Goal: Communication & Community: Answer question/provide support

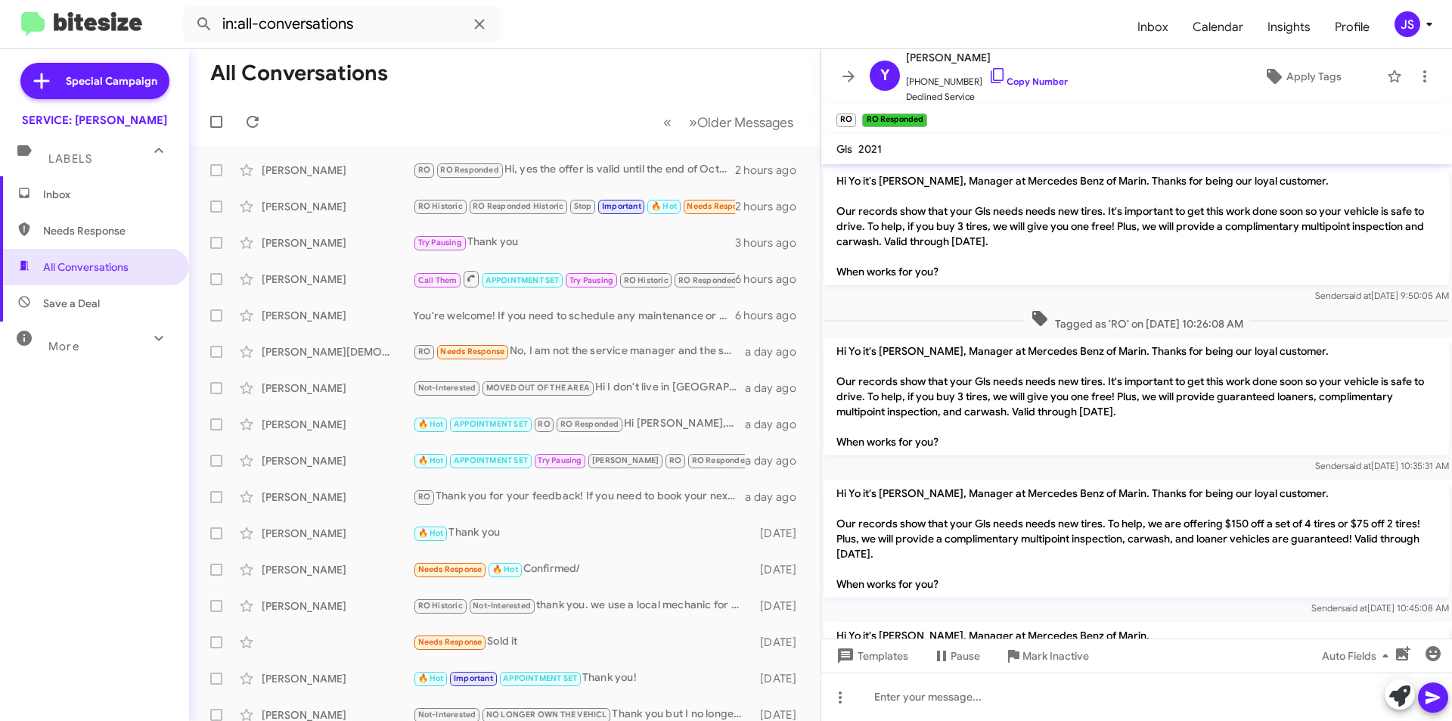
scroll to position [923, 0]
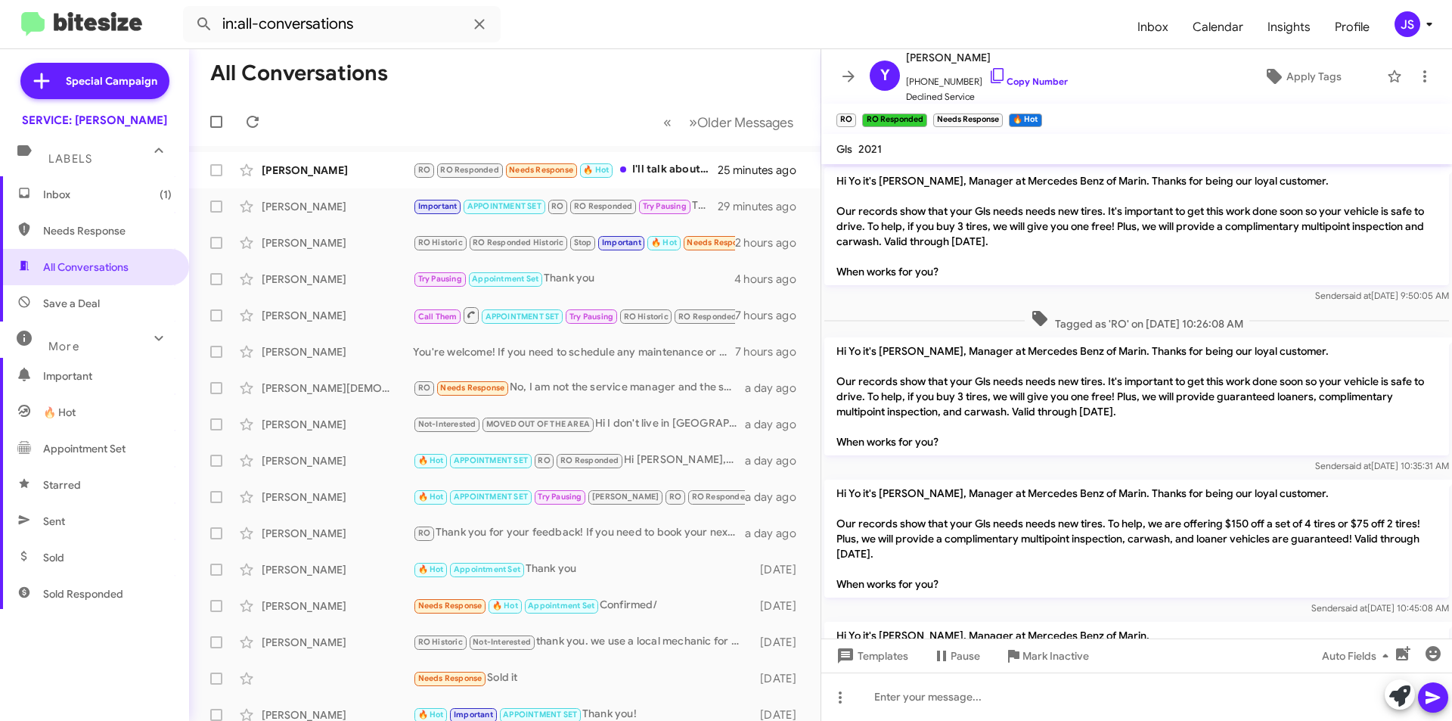
scroll to position [1003, 0]
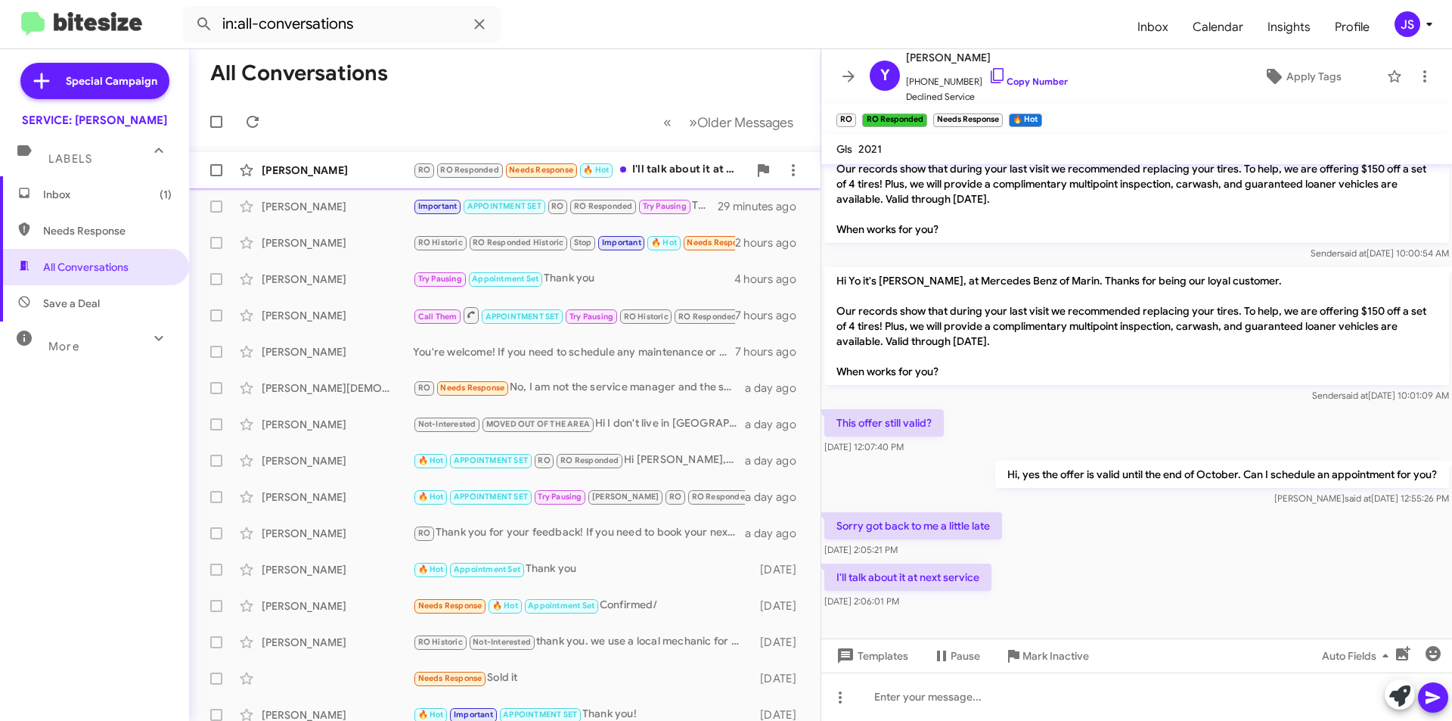
click at [411, 174] on div "[PERSON_NAME]" at bounding box center [337, 170] width 151 height 15
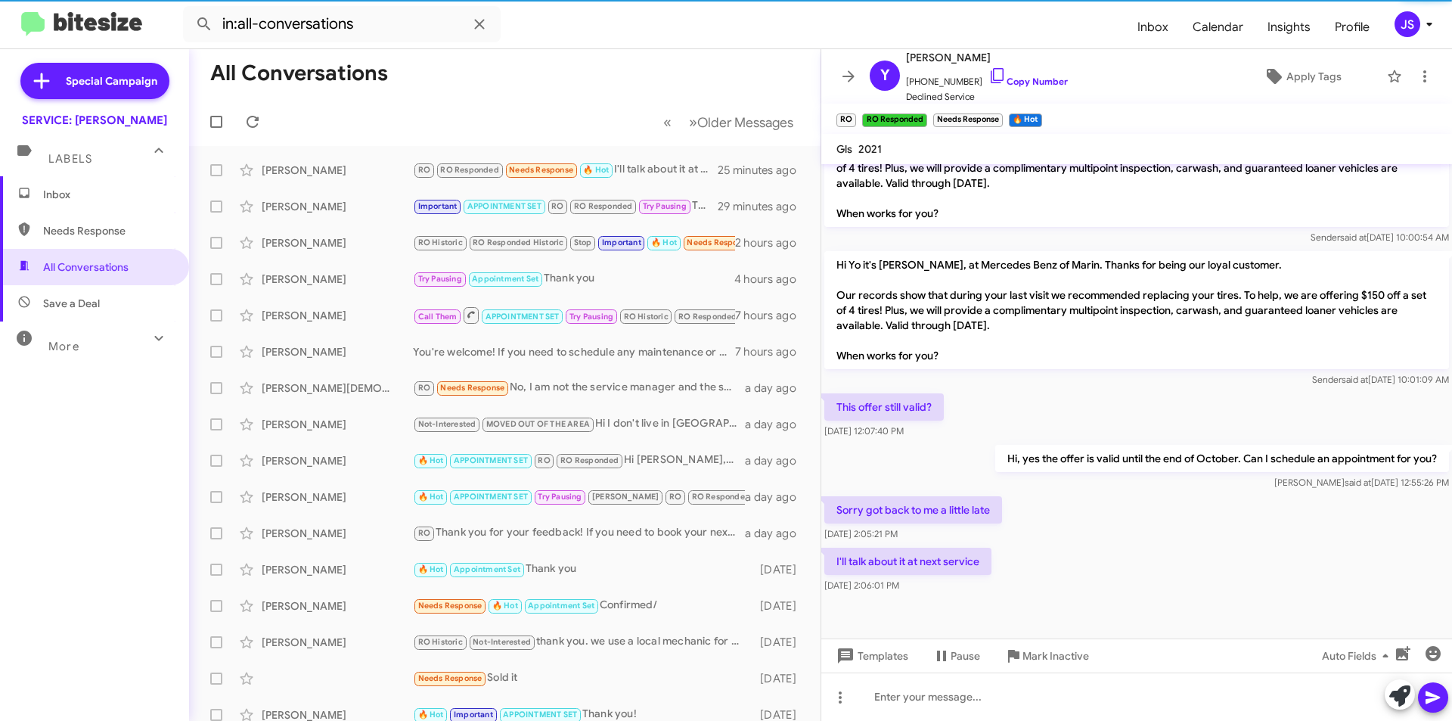
scroll to position [1033, 0]
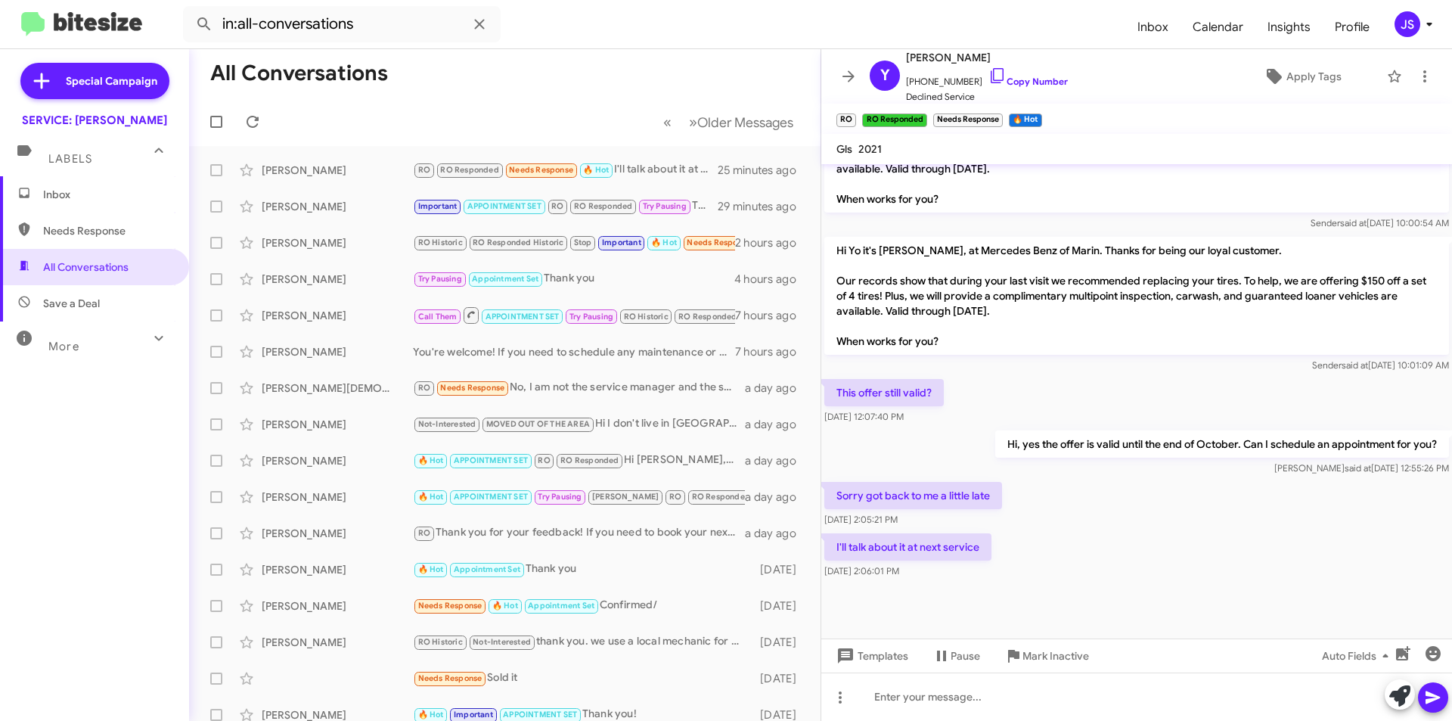
click at [1020, 573] on div "I'll talk about it at next service Oct 9, 2025, 2:06:01 PM" at bounding box center [1136, 555] width 631 height 51
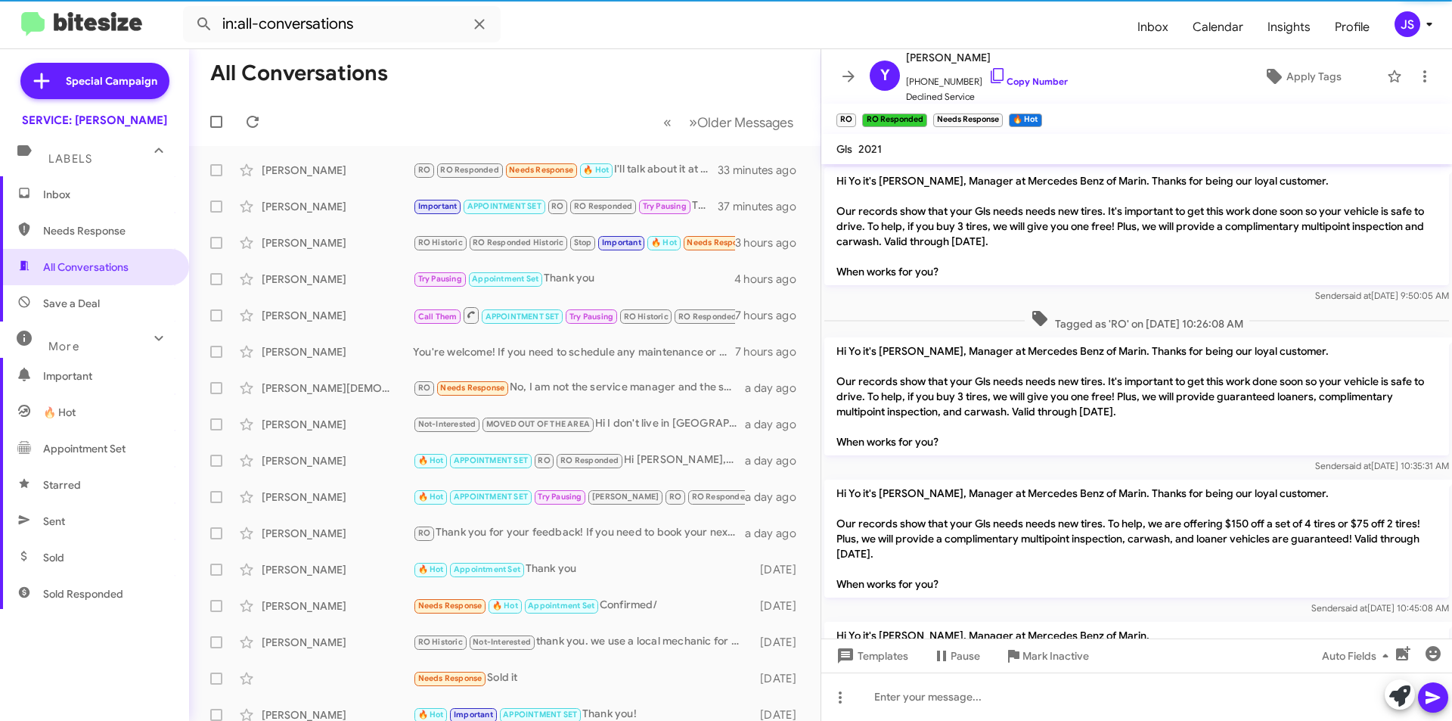
scroll to position [1033, 0]
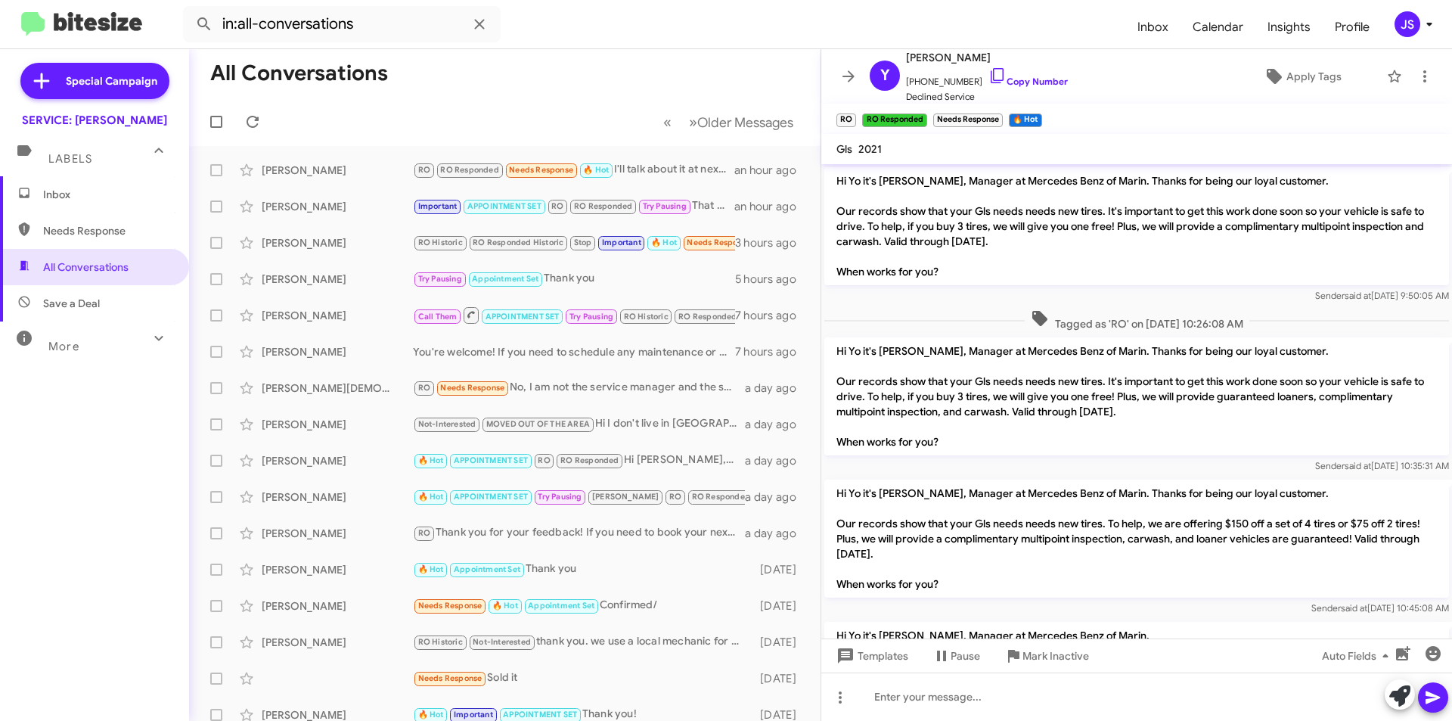
scroll to position [1033, 0]
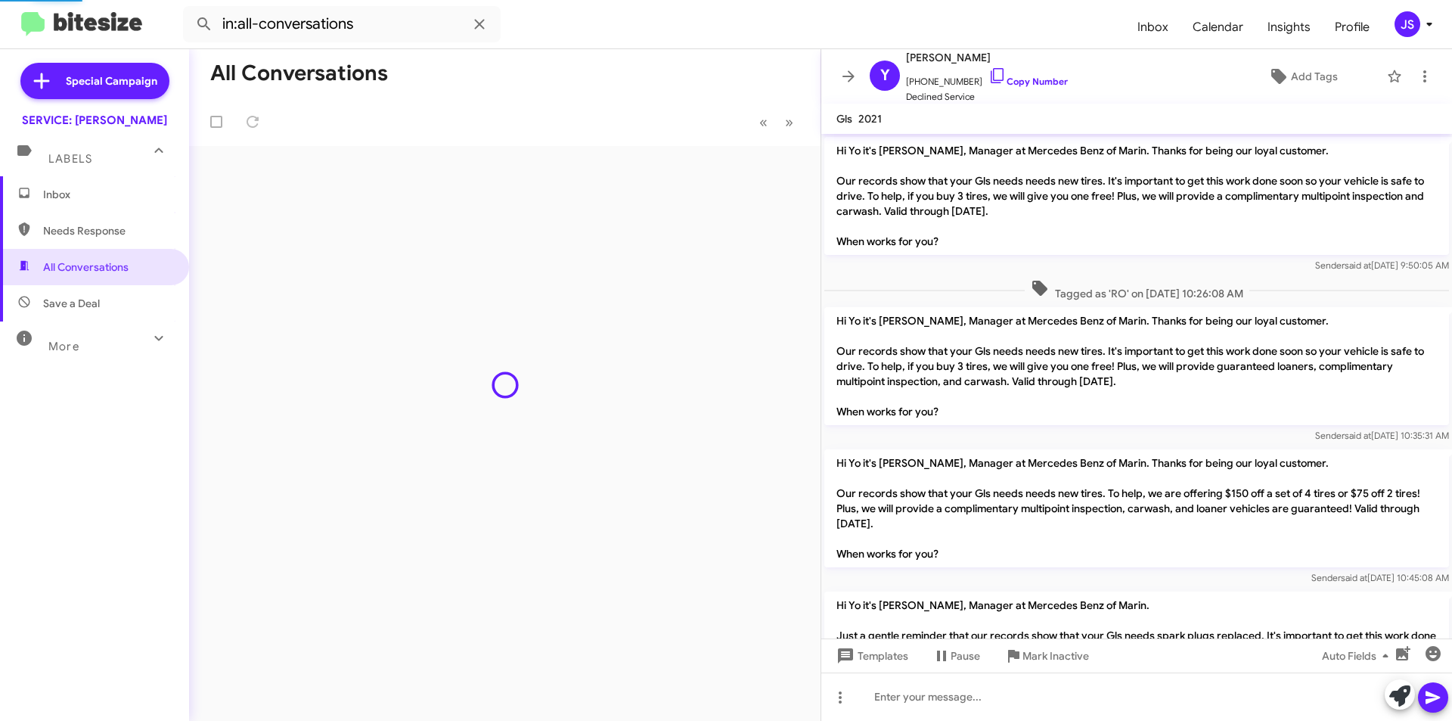
scroll to position [1003, 0]
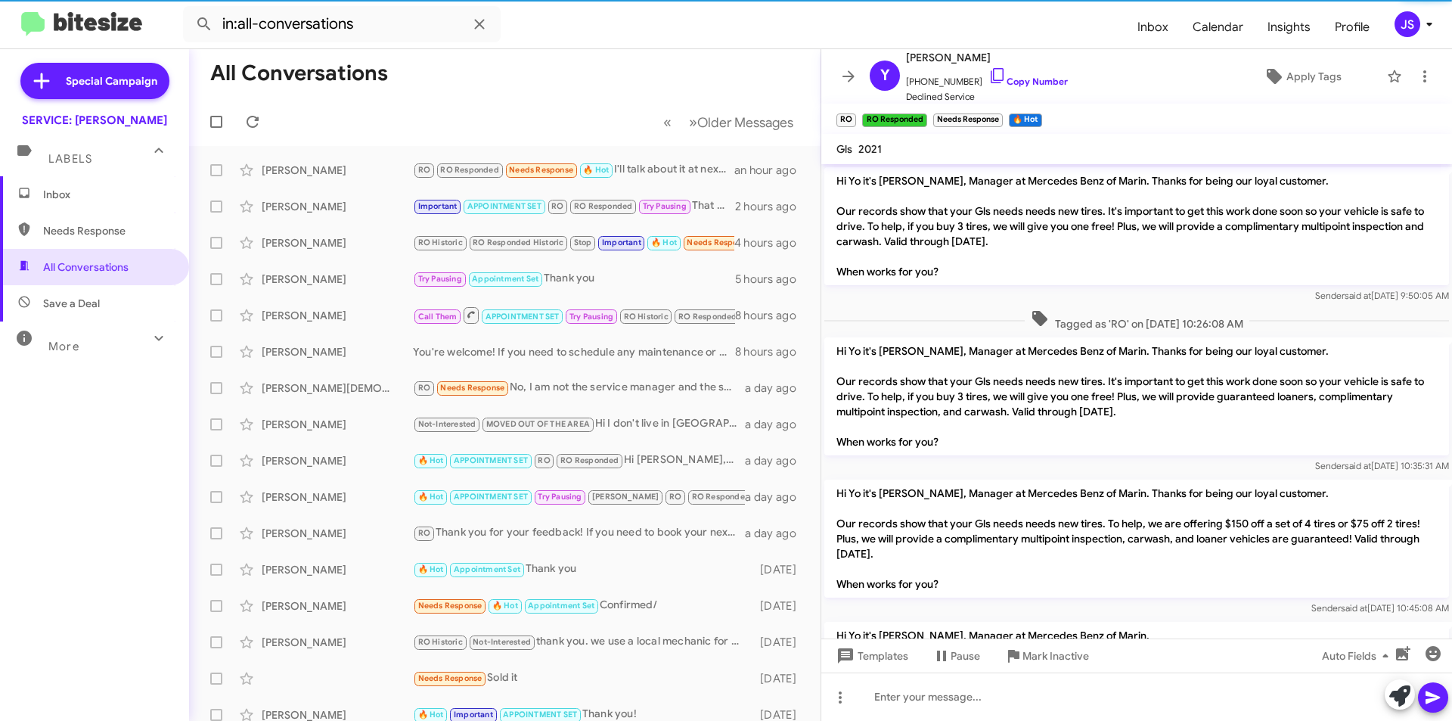
scroll to position [1003, 0]
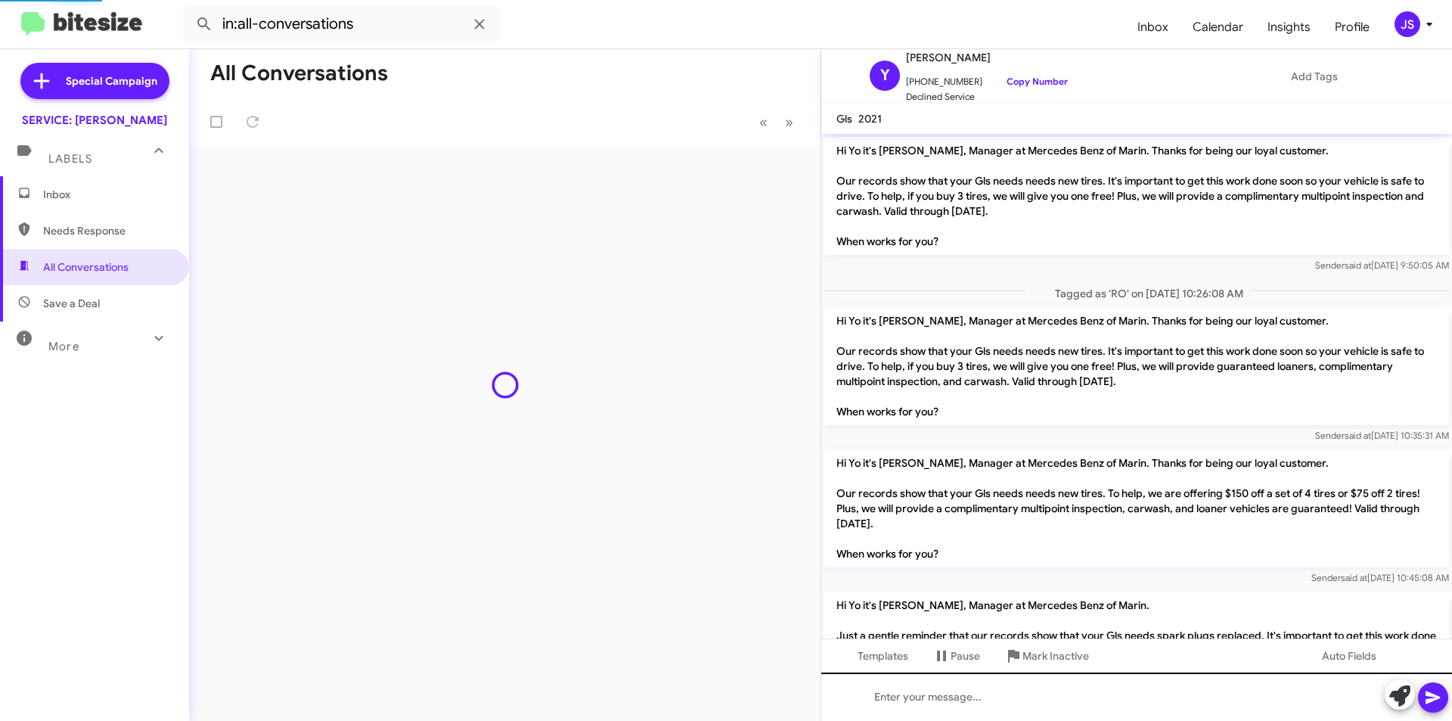
scroll to position [1003, 0]
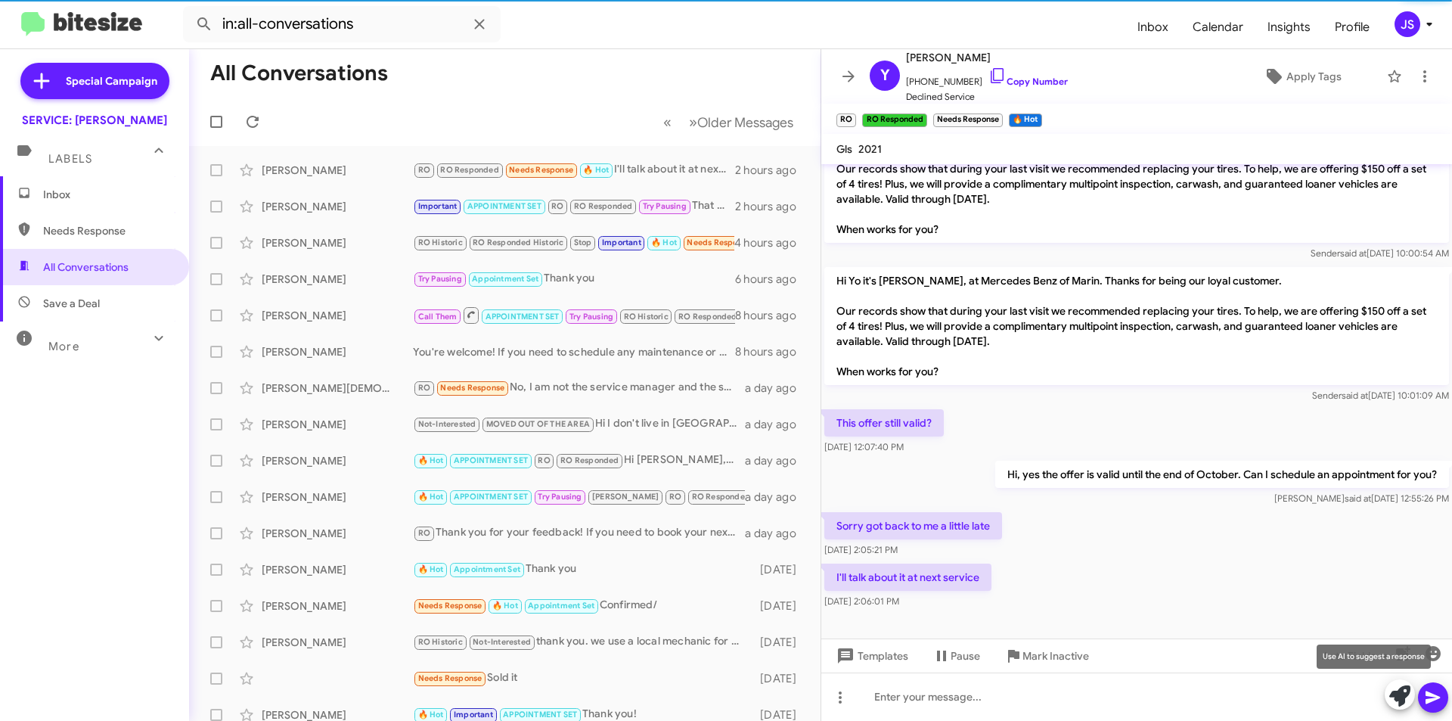
click at [1402, 696] on icon at bounding box center [1400, 695] width 21 height 21
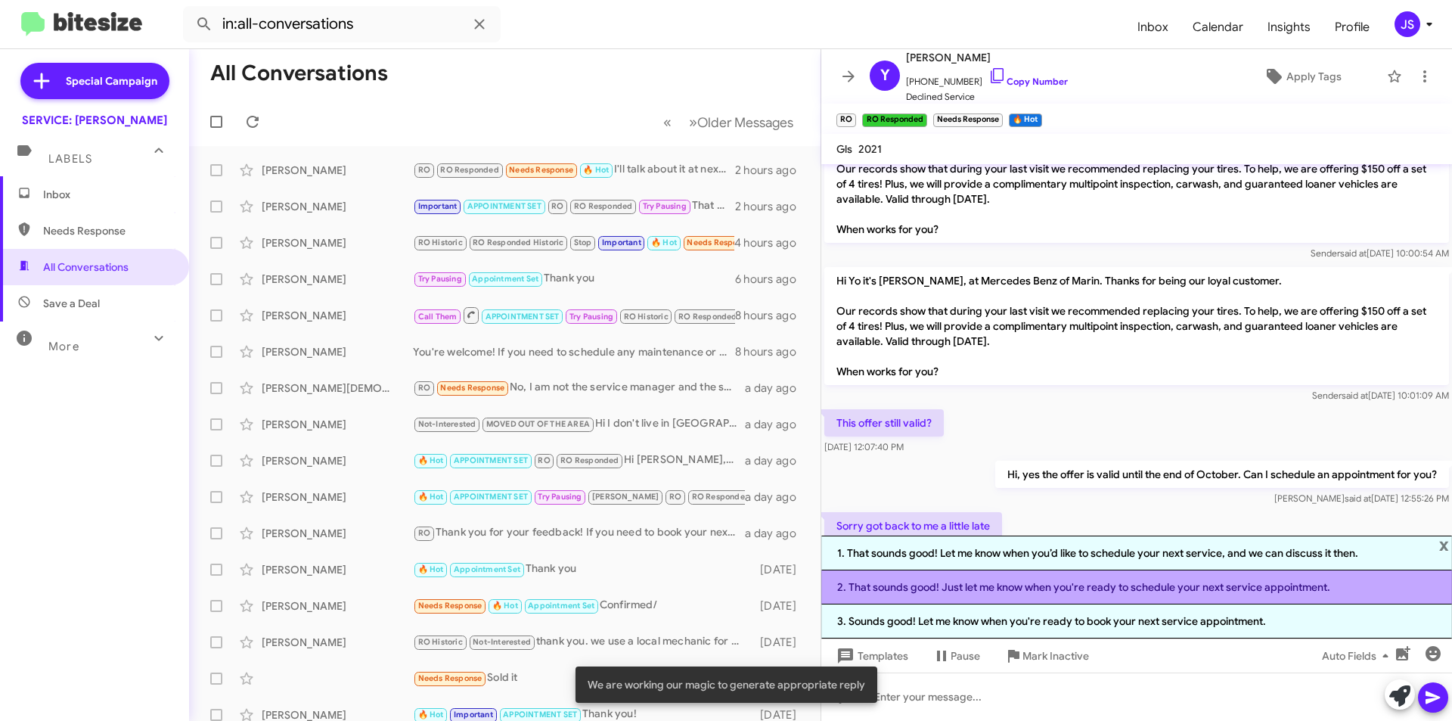
click at [1256, 592] on li "2. That sounds good! Just let me know when you're ready to schedule your next s…" at bounding box center [1136, 587] width 631 height 34
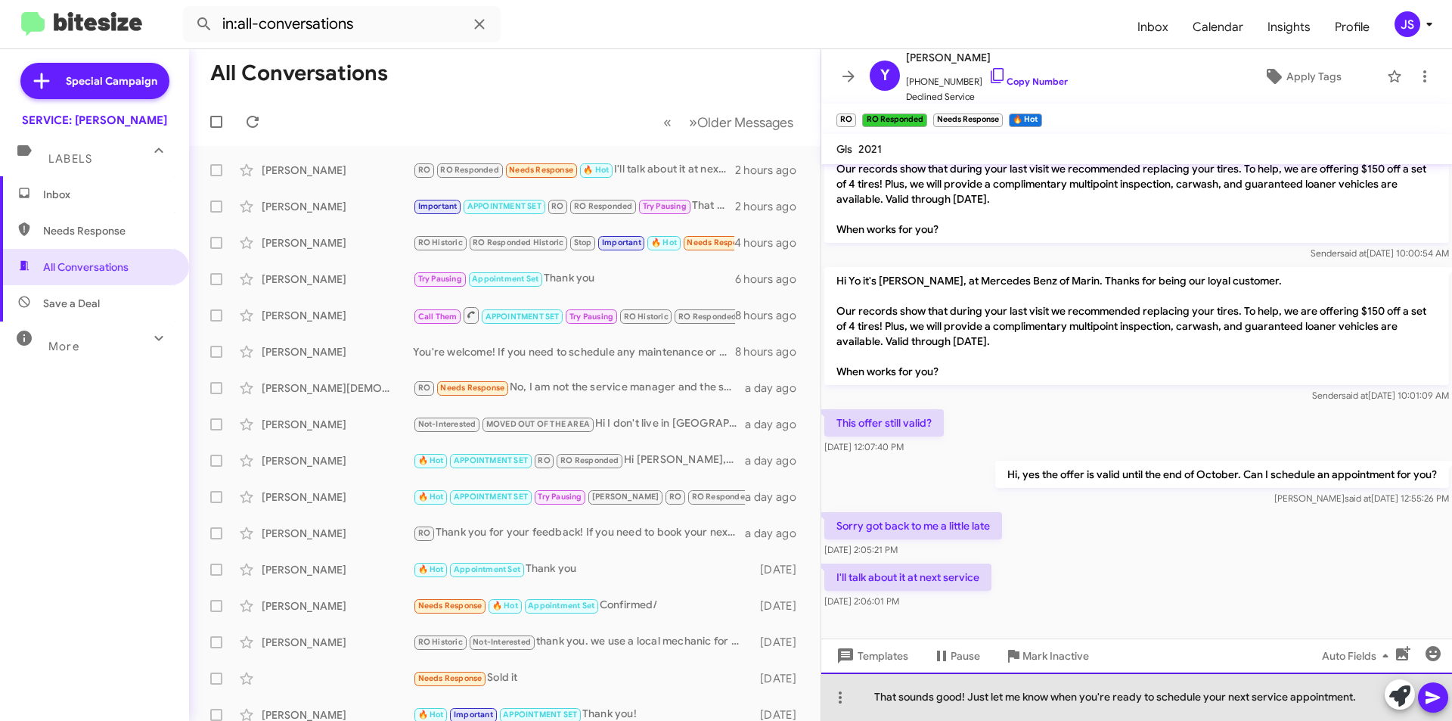
click at [1243, 686] on div "That sounds good! Just let me know when you're ready to schedule your next serv…" at bounding box center [1136, 696] width 631 height 48
drag, startPoint x: 1143, startPoint y: 695, endPoint x: 1403, endPoint y: 715, distance: 260.9
click at [1403, 715] on div "That sounds good! Just let me know when you're ready to schedule your next serv…" at bounding box center [1136, 696] width 631 height 48
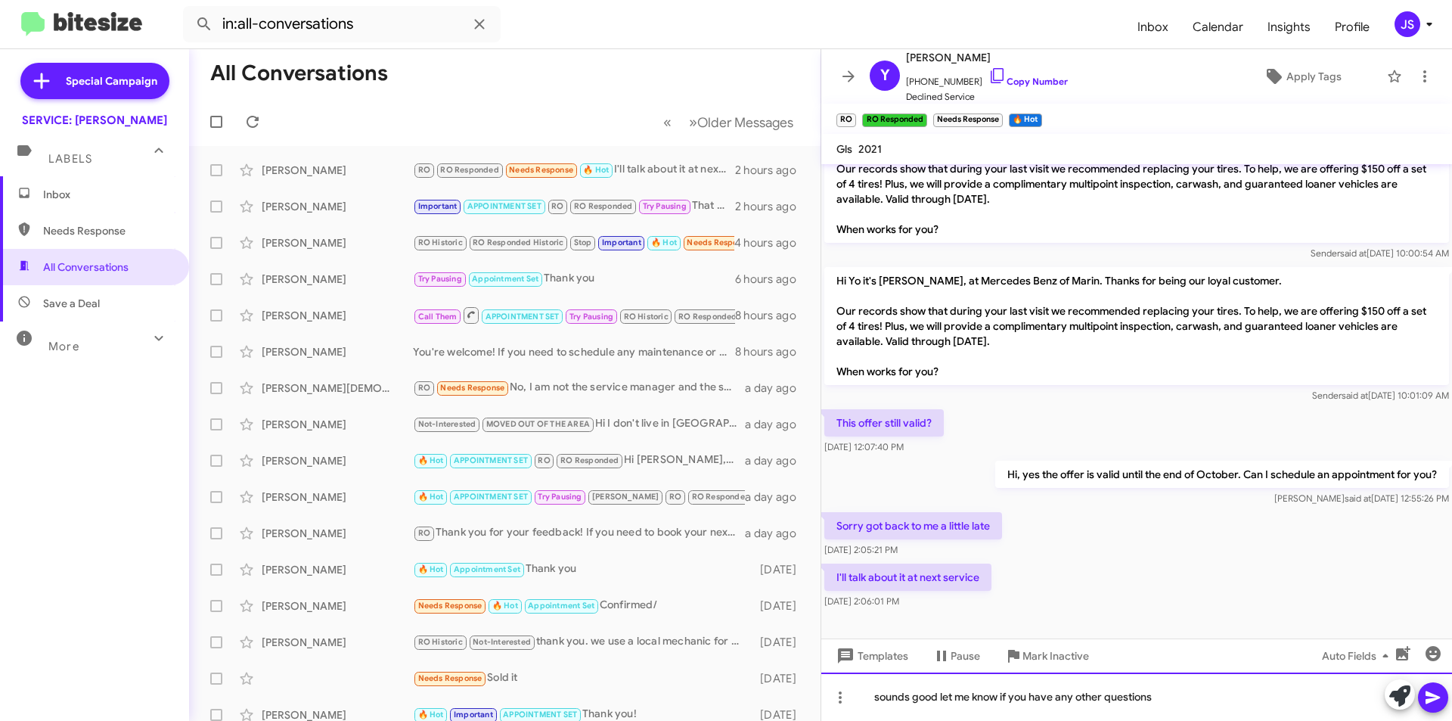
click at [936, 691] on div "sounds good let me know if you have any other questions" at bounding box center [1136, 696] width 631 height 48
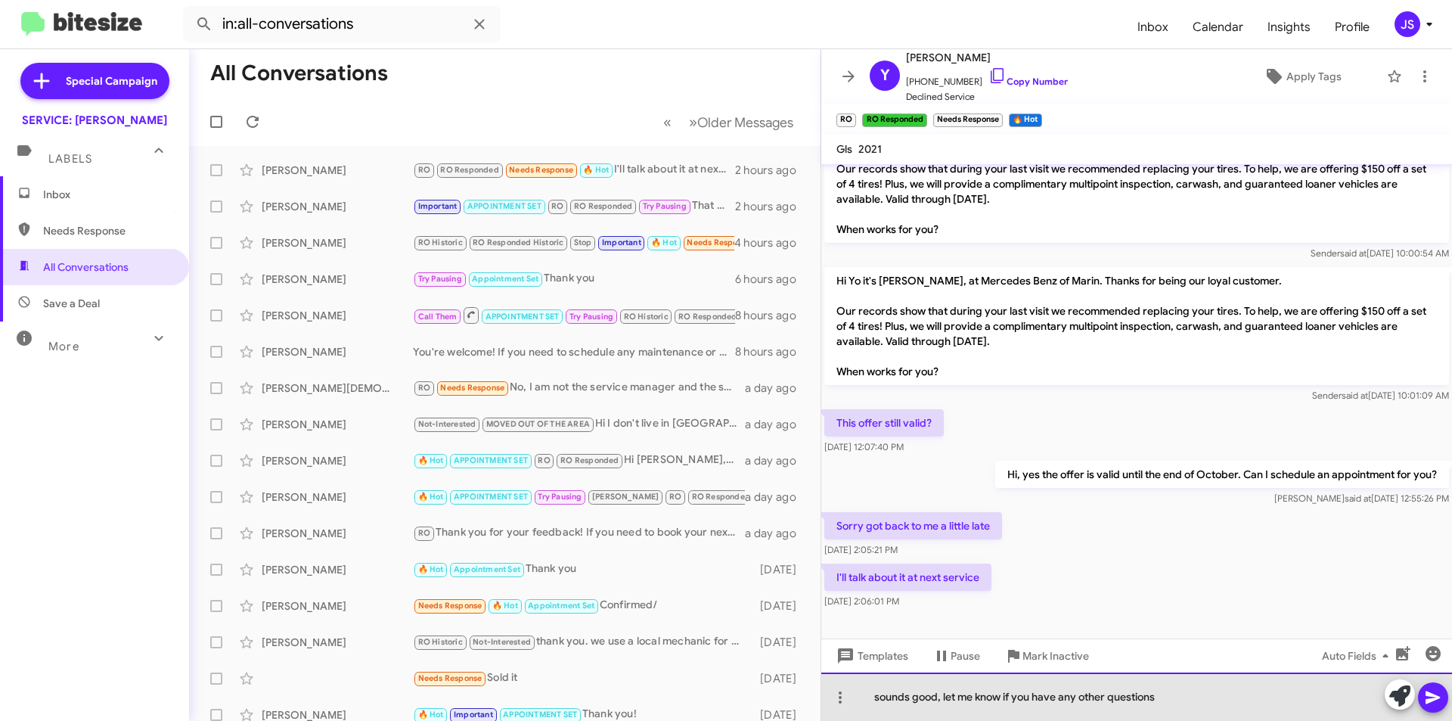
click at [1206, 706] on div "sounds good, let me know if you have any other questions" at bounding box center [1136, 696] width 631 height 48
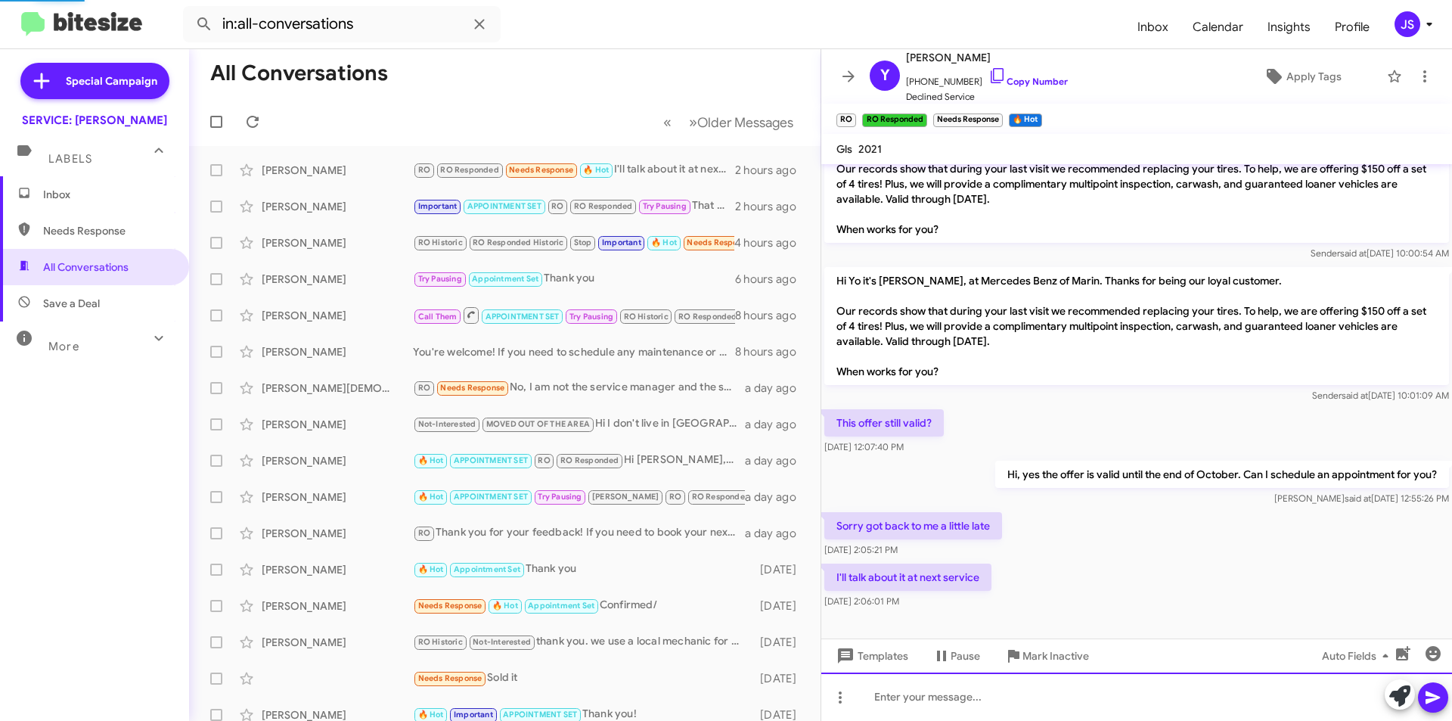
scroll to position [0, 0]
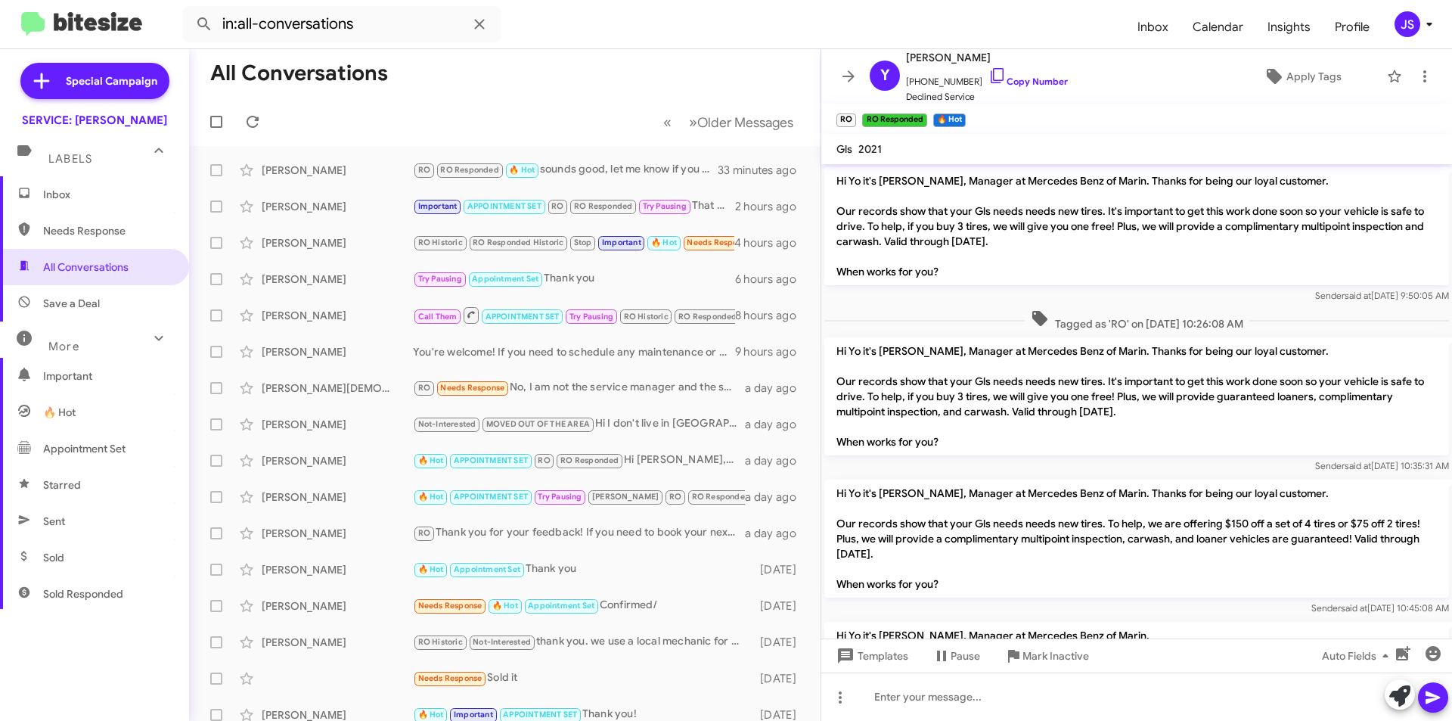
scroll to position [1058, 0]
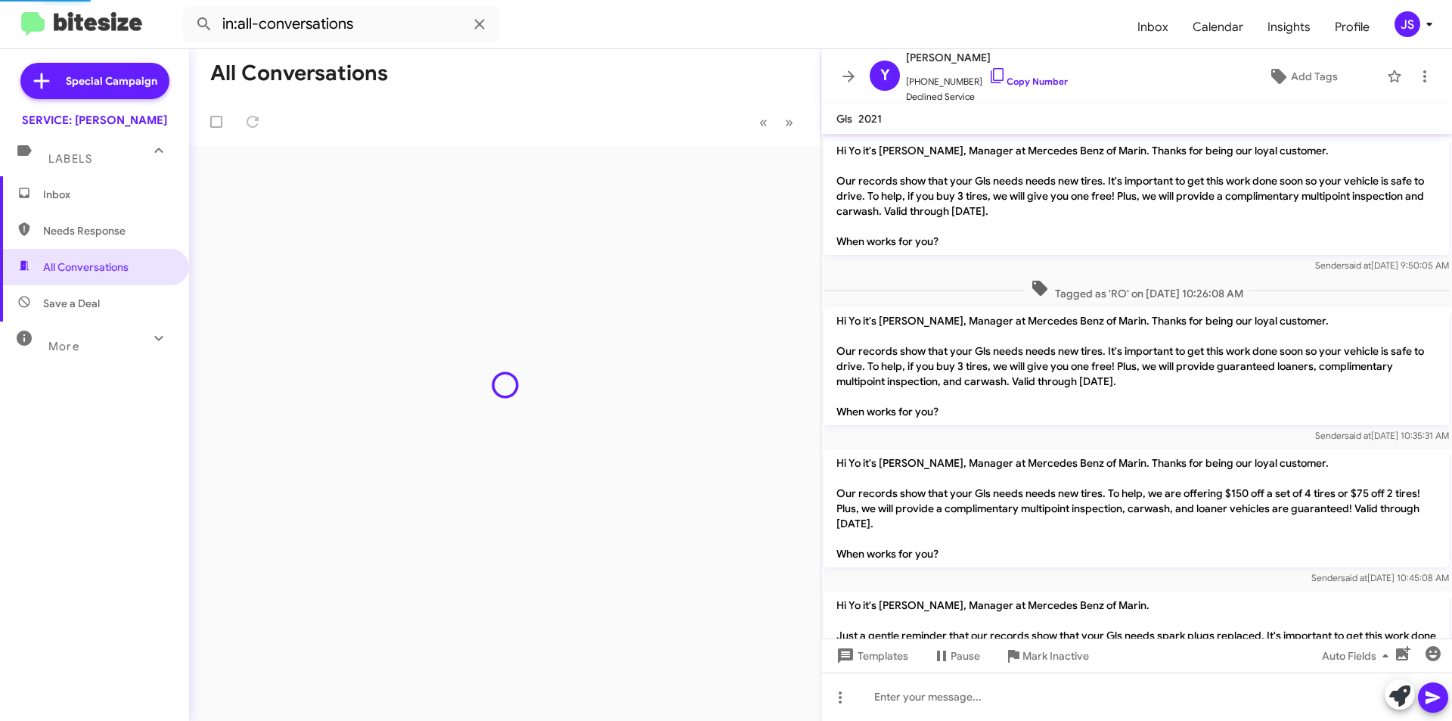
scroll to position [1058, 0]
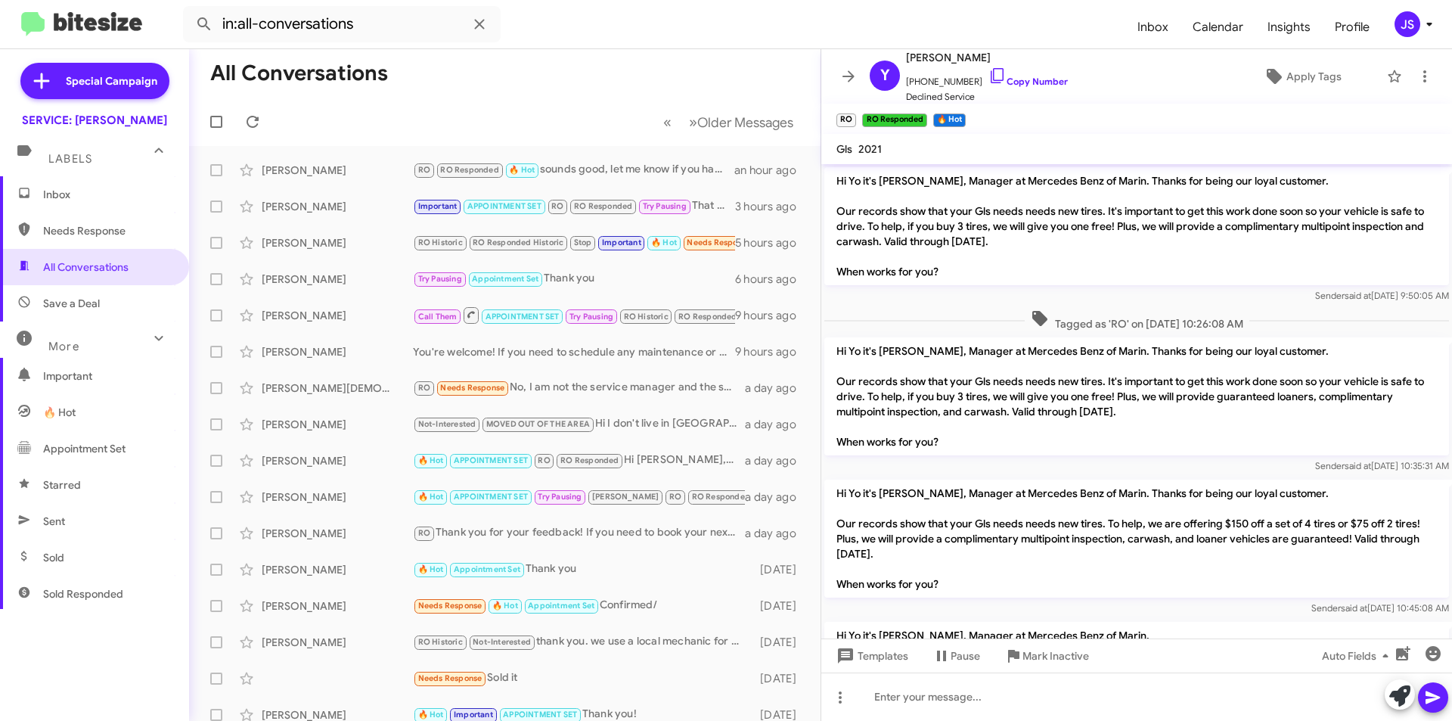
scroll to position [1058, 0]
